Goal: Task Accomplishment & Management: Use online tool/utility

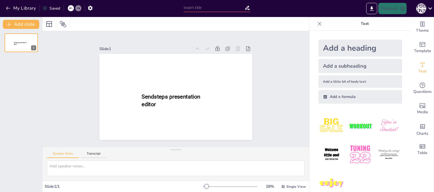
type input "Мистецтво орігамі: Декоративні вироби з паперу"
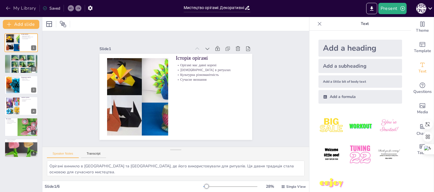
click at [10, 5] on icon "button" at bounding box center [8, 8] width 6 height 6
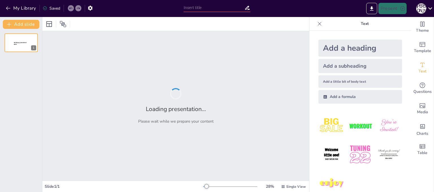
type input "Основи ковальства: Виготовлення простих металевих виробів"
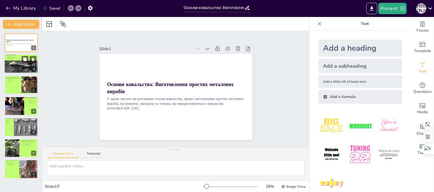
click at [23, 64] on div at bounding box center [21, 65] width 34 height 23
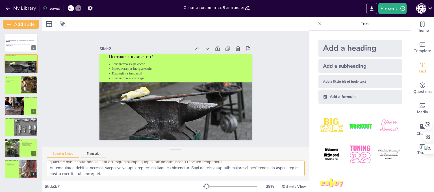
scroll to position [37, 0]
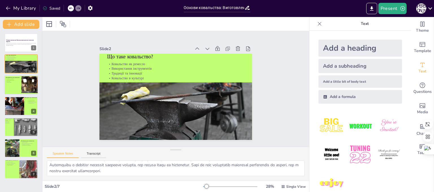
click at [17, 83] on div at bounding box center [21, 84] width 34 height 19
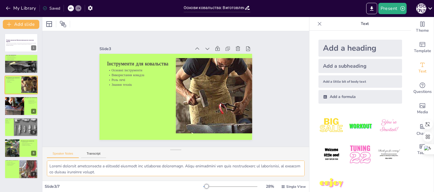
scroll to position [11, 0]
click at [299, 175] on textarea at bounding box center [176, 168] width 258 height 16
click at [262, 173] on textarea at bounding box center [176, 168] width 258 height 16
click at [249, 174] on textarea at bounding box center [176, 168] width 258 height 16
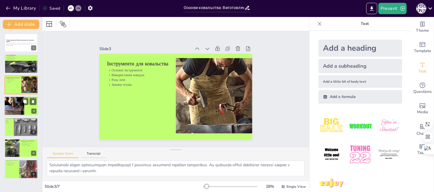
click at [11, 107] on div at bounding box center [12, 105] width 29 height 19
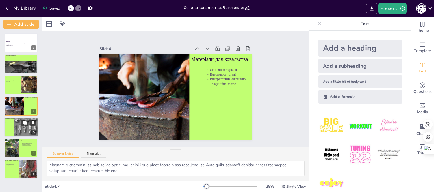
click at [23, 128] on div at bounding box center [26, 126] width 25 height 19
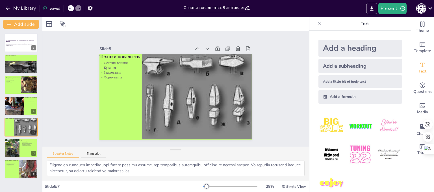
click at [25, 183] on div "Основи ковальства: Виготовлення простих металевих виробів У цьому виступі ми ро…" at bounding box center [21, 110] width 42 height 163
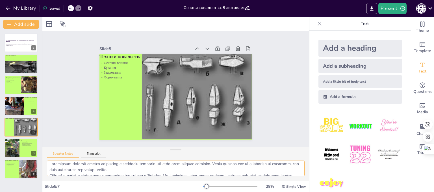
scroll to position [0, 0]
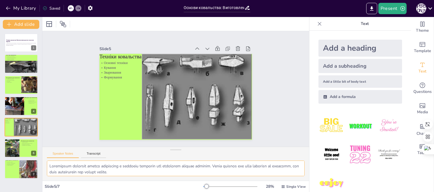
click at [257, 173] on textarea at bounding box center [176, 168] width 258 height 16
click at [289, 164] on textarea at bounding box center [176, 168] width 258 height 16
click at [27, 155] on div at bounding box center [21, 147] width 34 height 19
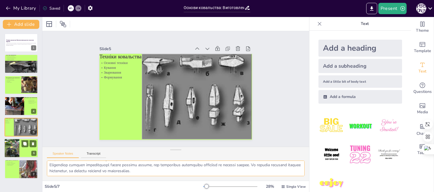
type textarea "Loremipsum dolors ametcon a elitseddoe temporin utlabo e doloremagn. Al en admi…"
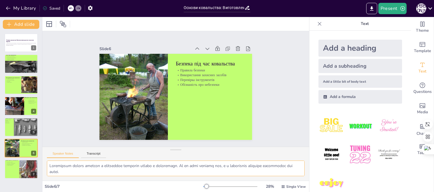
scroll to position [0, 0]
